Goal: Find specific page/section: Find specific page/section

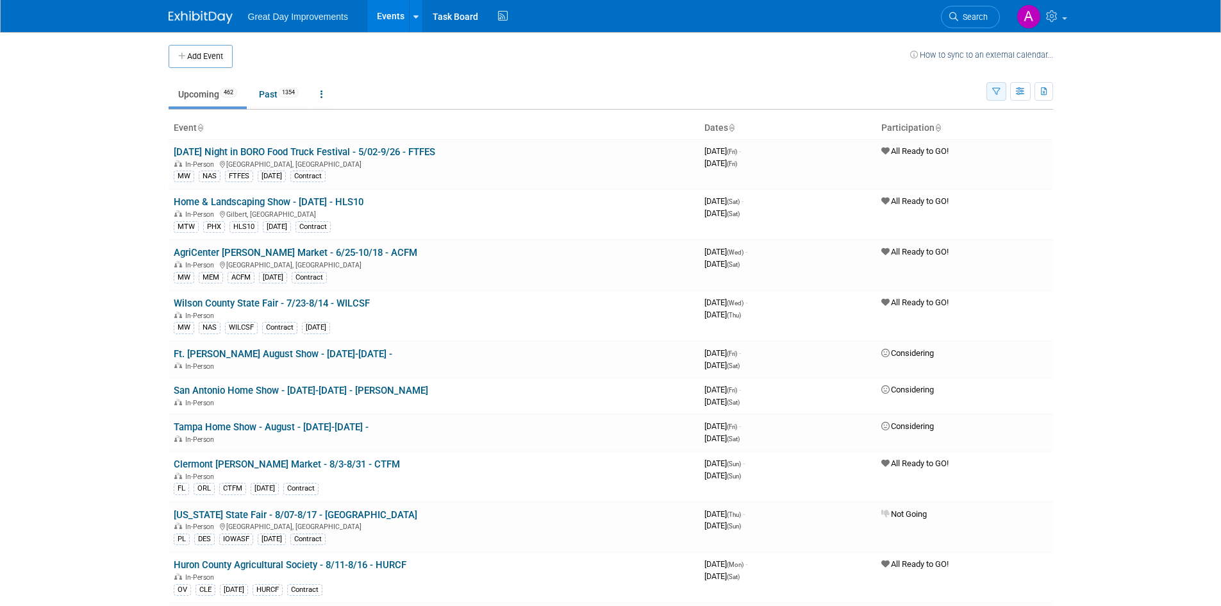
click at [1000, 92] on button "button" at bounding box center [996, 91] width 20 height 19
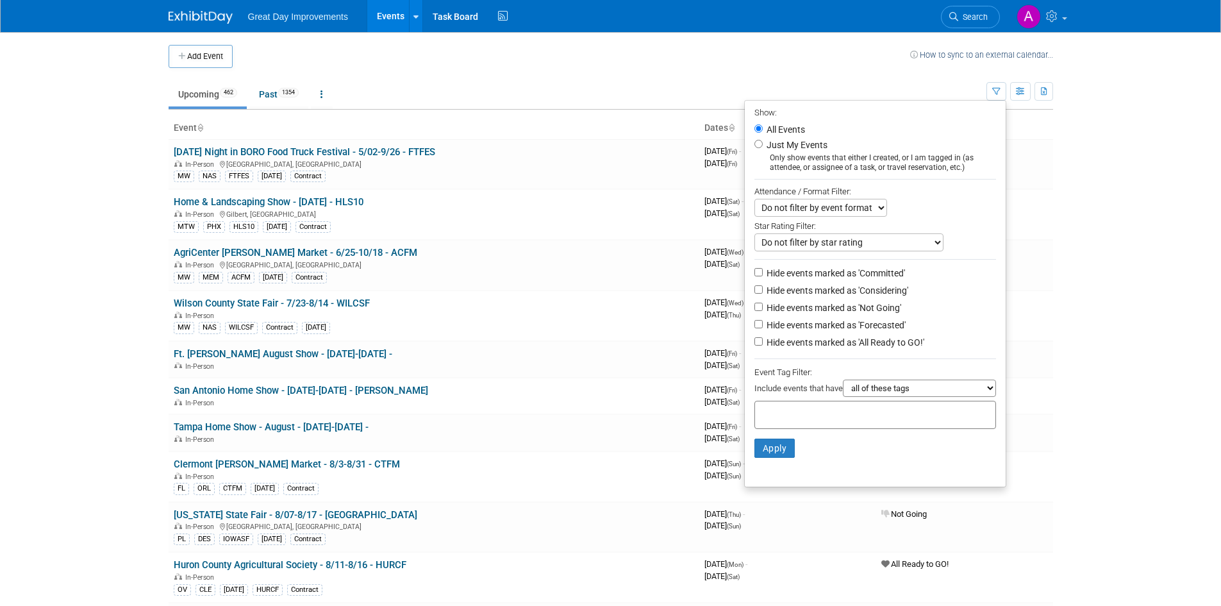
click at [828, 411] on div at bounding box center [875, 415] width 242 height 28
click at [826, 418] on input "text" at bounding box center [811, 412] width 103 height 13
type input "SE"
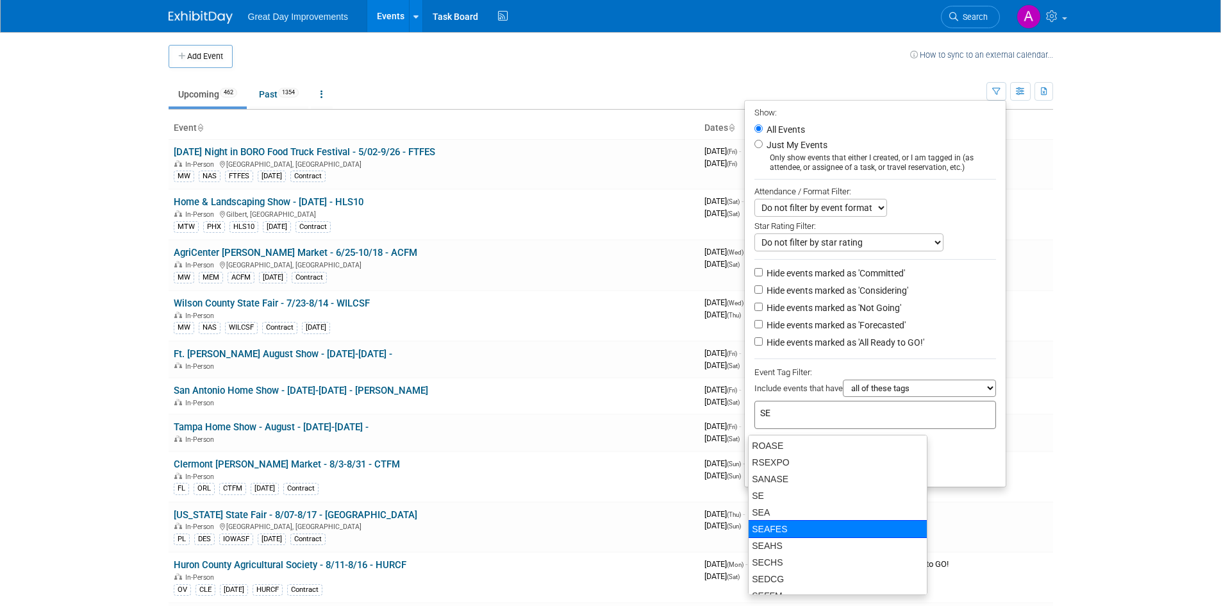
scroll to position [449, 0]
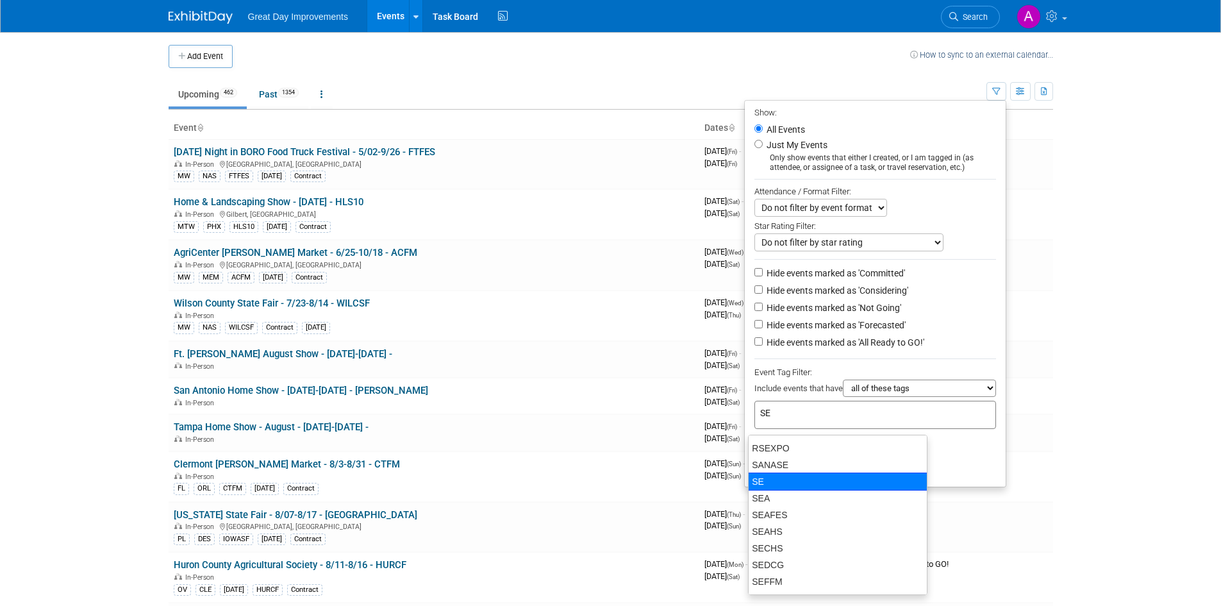
click at [796, 482] on div "SE" at bounding box center [837, 481] width 179 height 18
type input "SE"
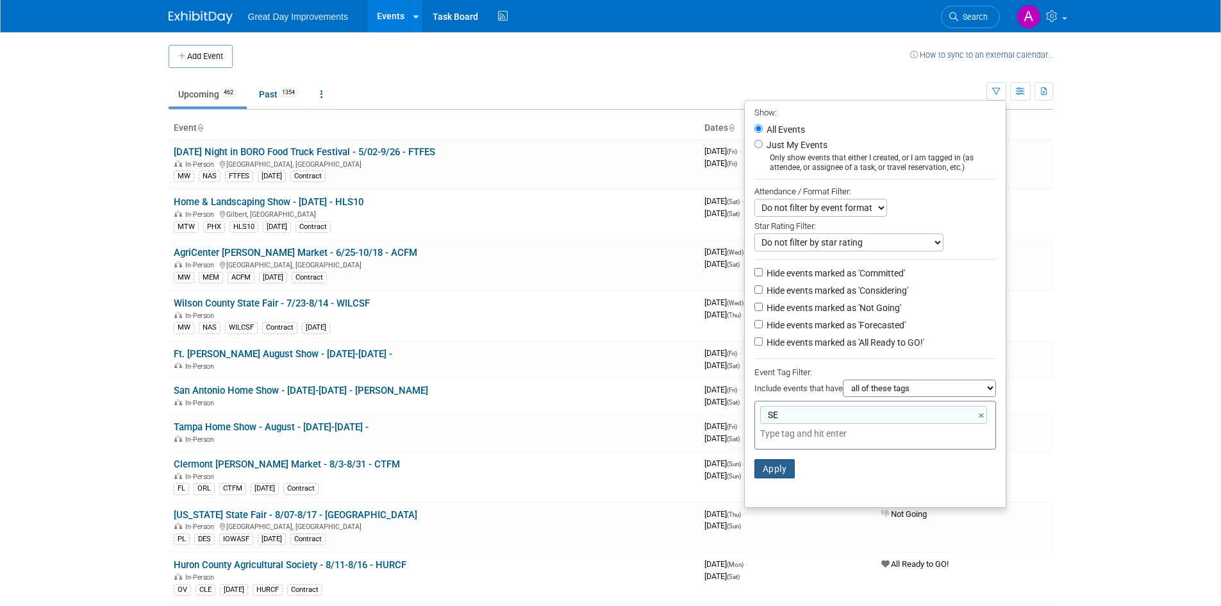
click at [777, 469] on button "Apply" at bounding box center [774, 468] width 41 height 19
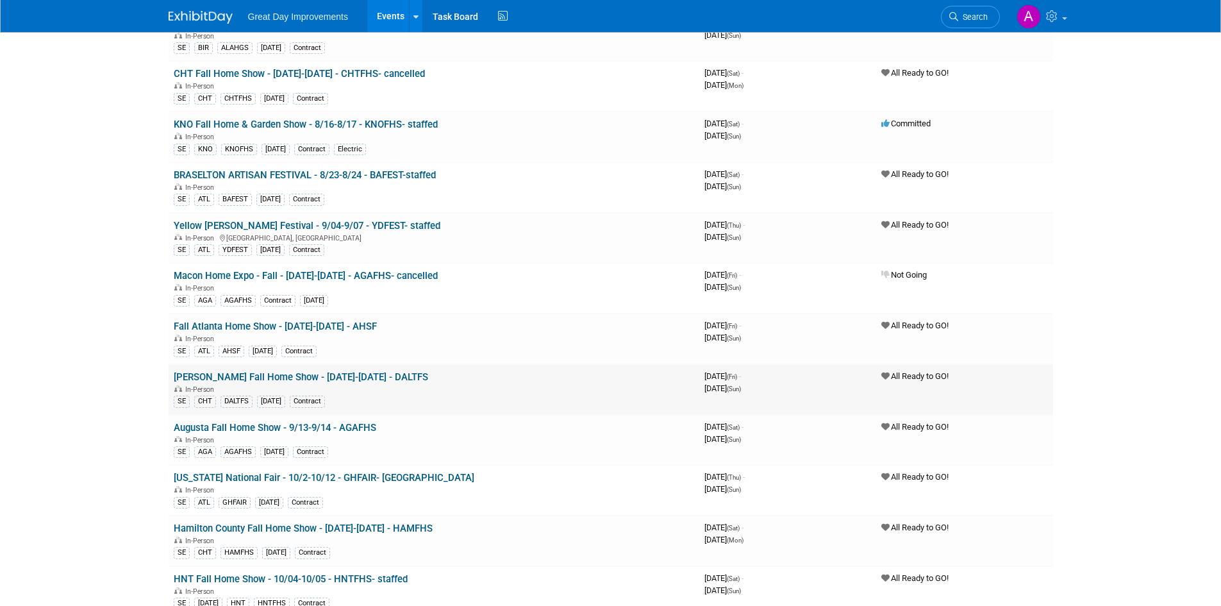
scroll to position [64, 0]
